Goal: Find specific page/section: Find specific page/section

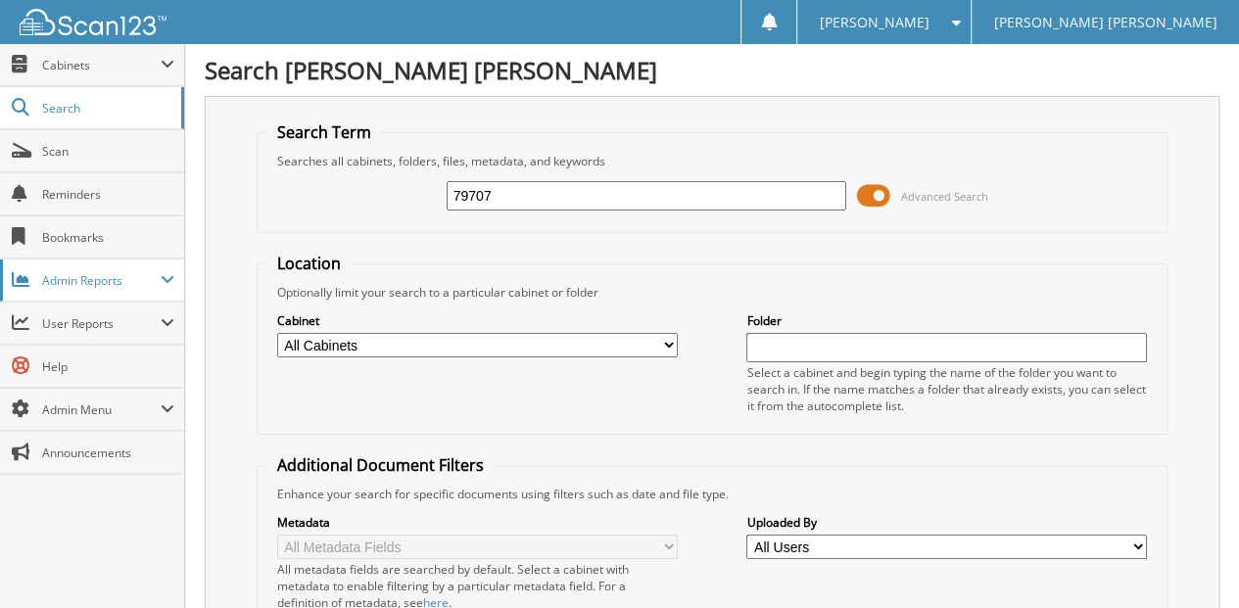
type input "79707"
click at [103, 153] on span "Scan" at bounding box center [108, 151] width 132 height 17
